Goal: Navigation & Orientation: Go to known website

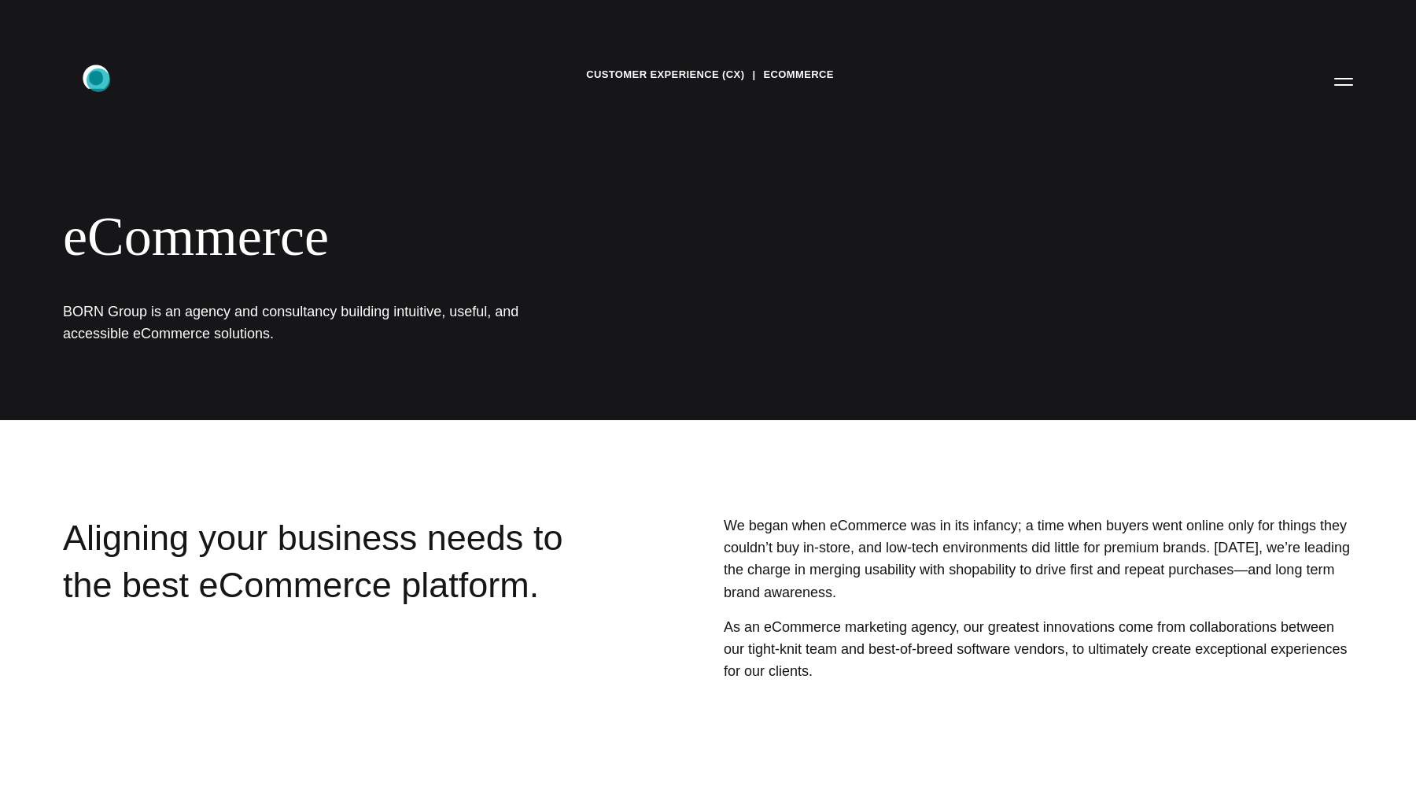
click at [98, 80] on icon ".st0{display:none;} .st1{display:inline;} .st2{font-family:'HelveticaNeue-Mediu…" at bounding box center [107, 81] width 101 height 41
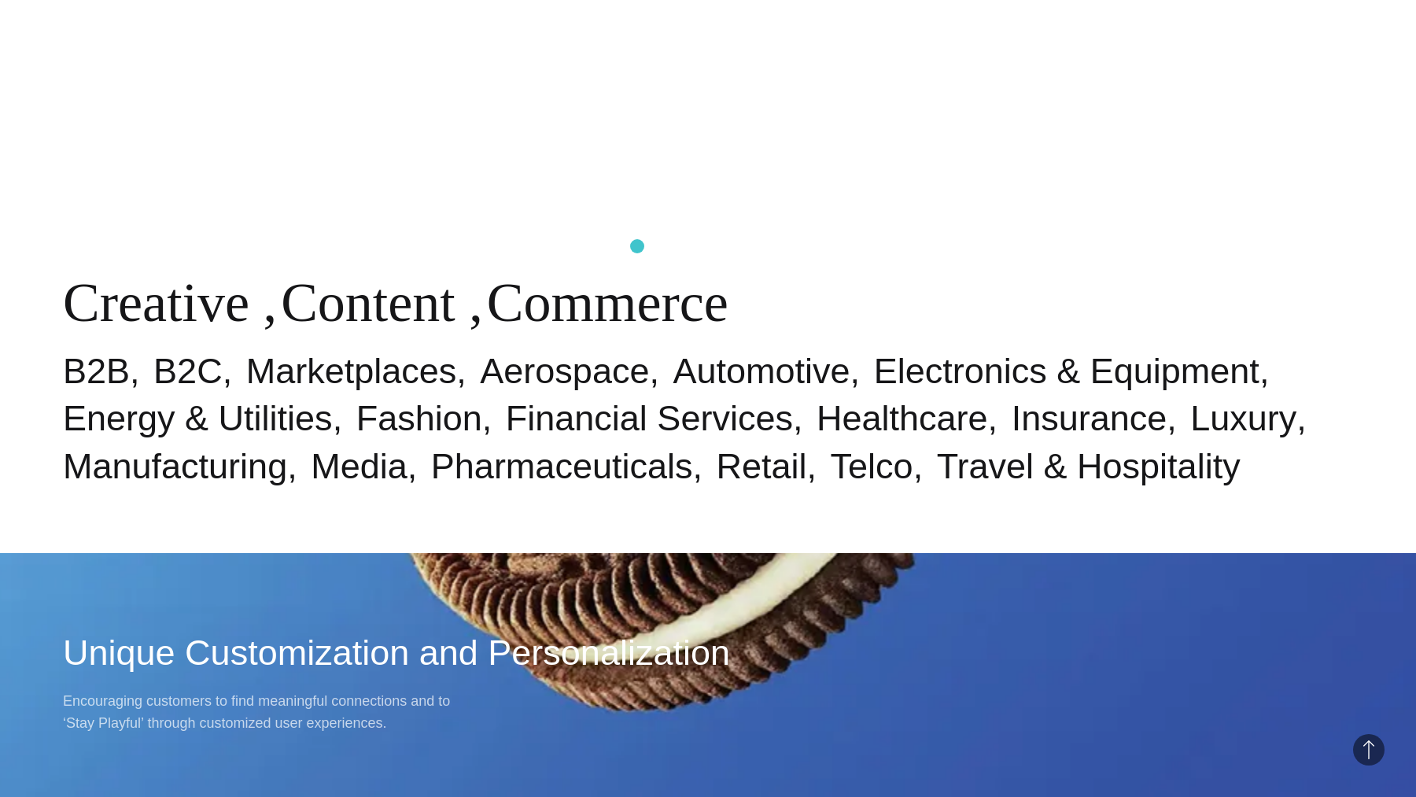
scroll to position [1024, 0]
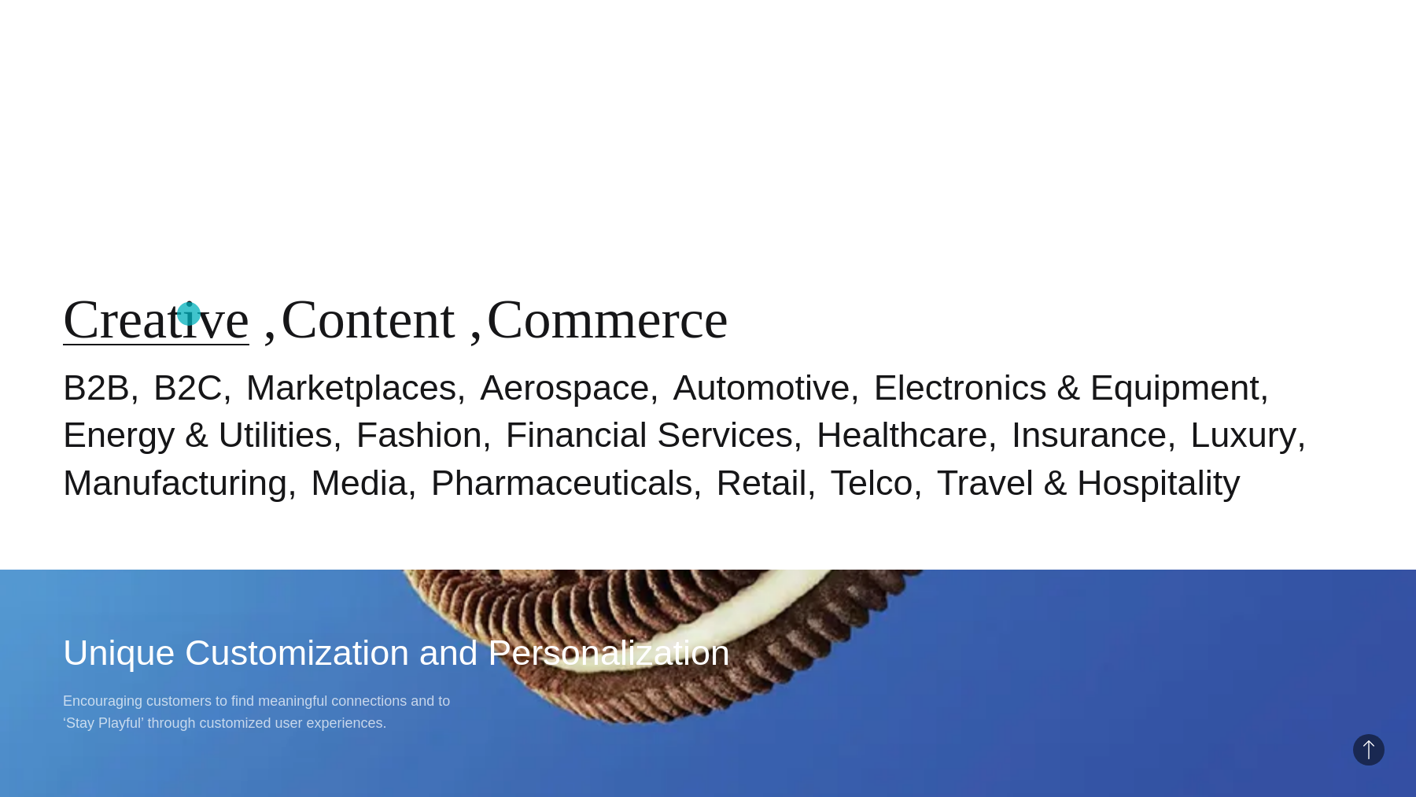
click at [189, 314] on link "Creative" at bounding box center [156, 319] width 186 height 61
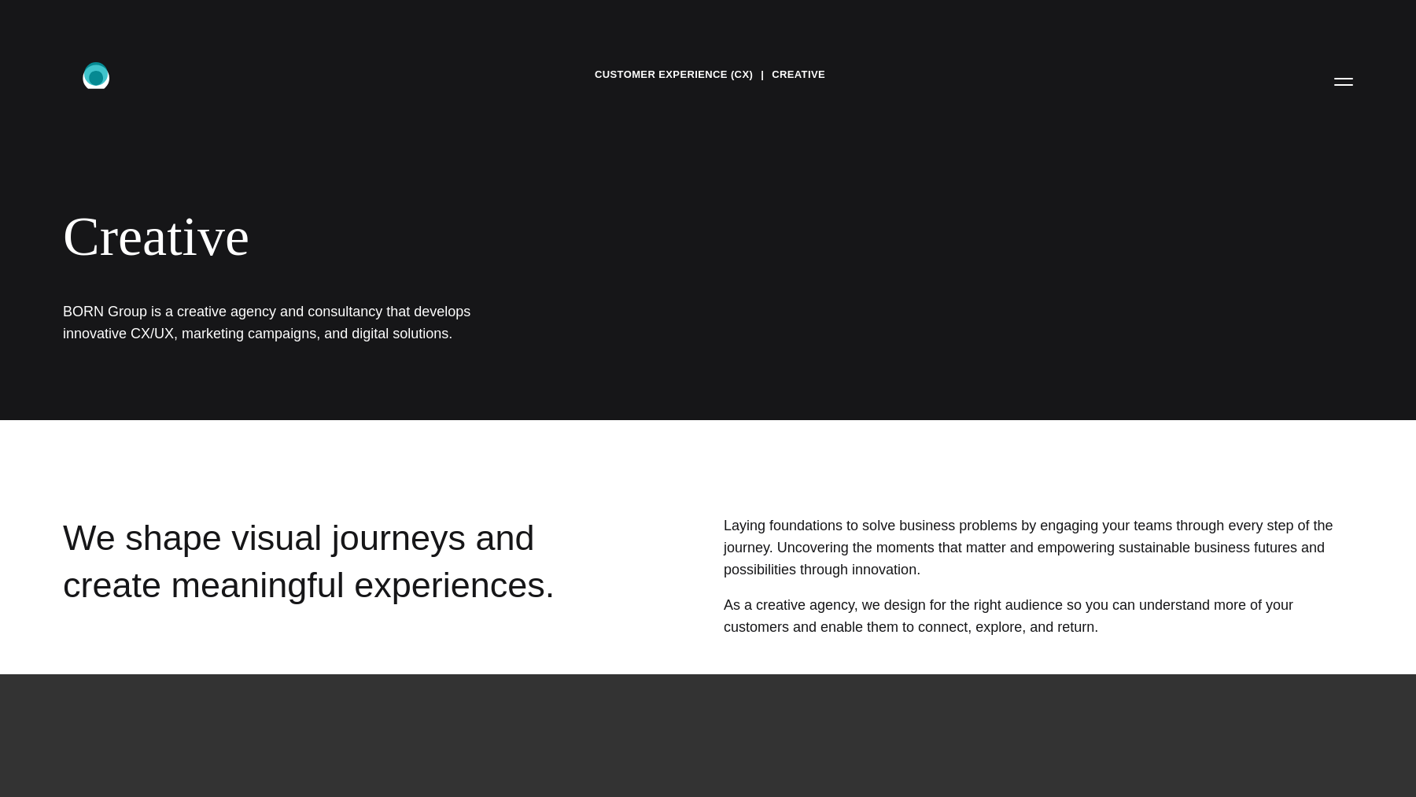
click at [96, 74] on icon ".st0{display:none;} .st1{display:inline;} .st2{font-family:'HelveticaNeue-Mediu…" at bounding box center [107, 81] width 101 height 41
